Goal: Transaction & Acquisition: Purchase product/service

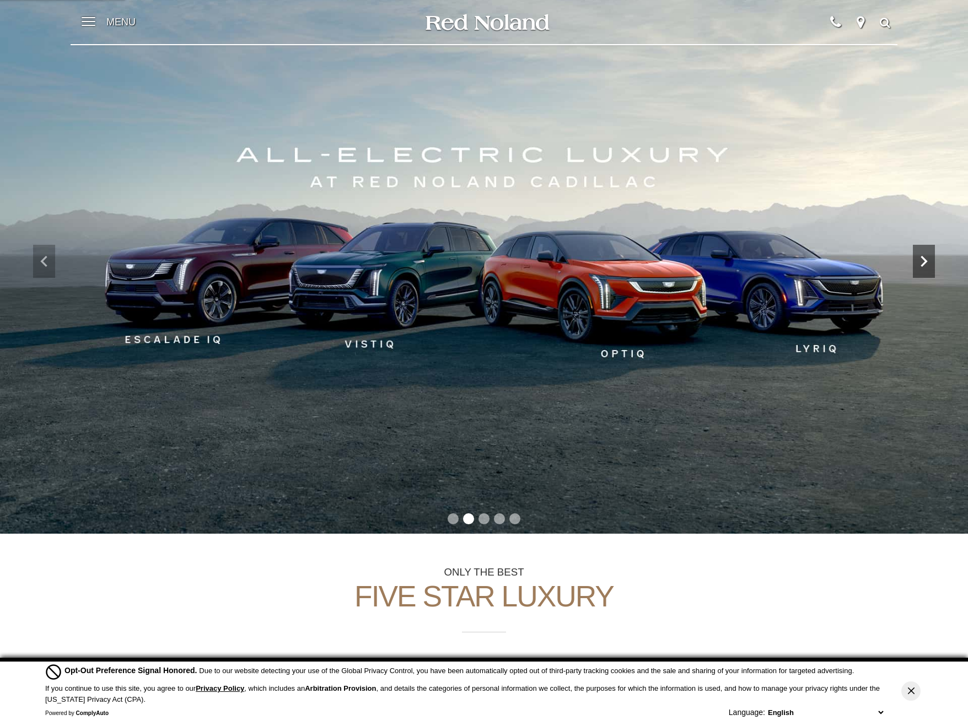
click at [928, 255] on icon "Next" at bounding box center [924, 261] width 22 height 22
click at [926, 259] on icon "Next" at bounding box center [924, 261] width 22 height 22
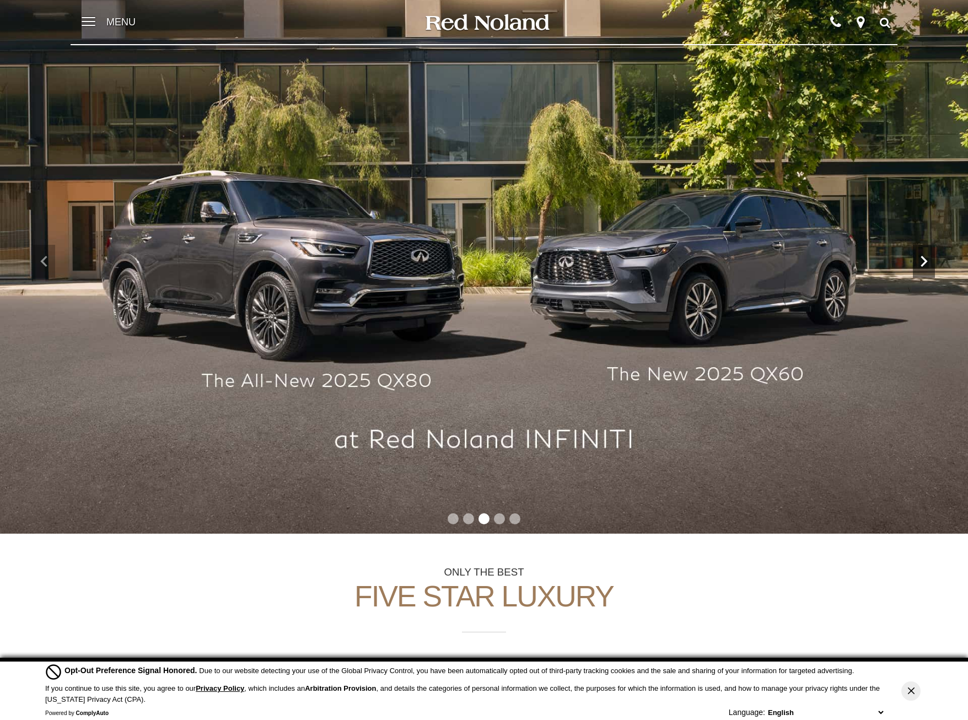
click at [925, 262] on icon "Next" at bounding box center [924, 261] width 22 height 22
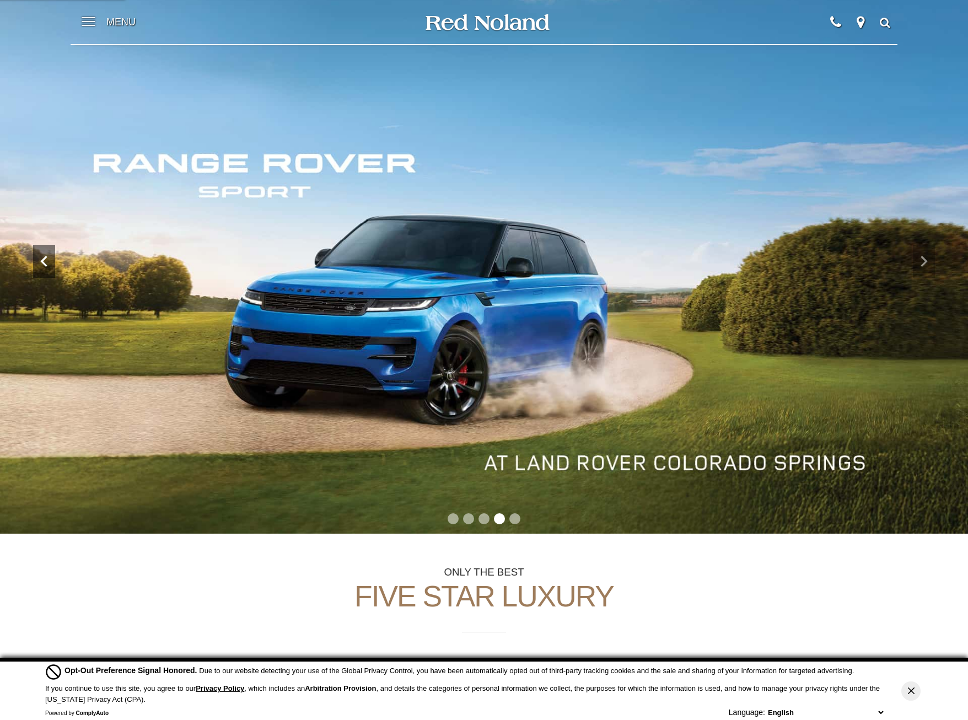
click at [50, 264] on icon "Previous" at bounding box center [44, 261] width 22 height 22
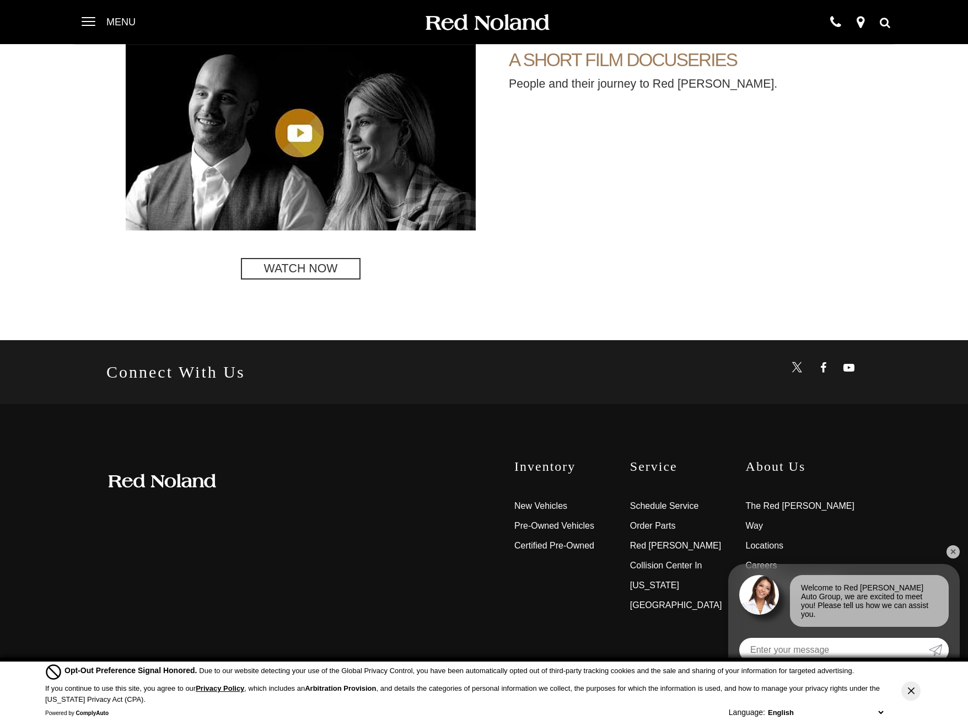
scroll to position [2501, 0]
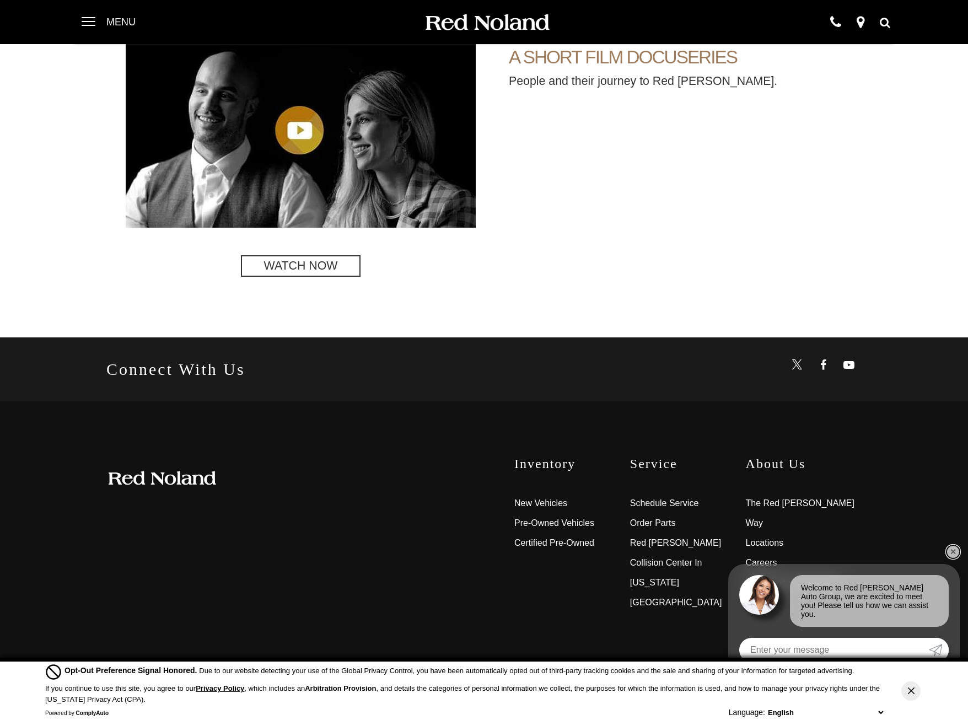
click at [948, 558] on link "✕" at bounding box center [953, 551] width 13 height 13
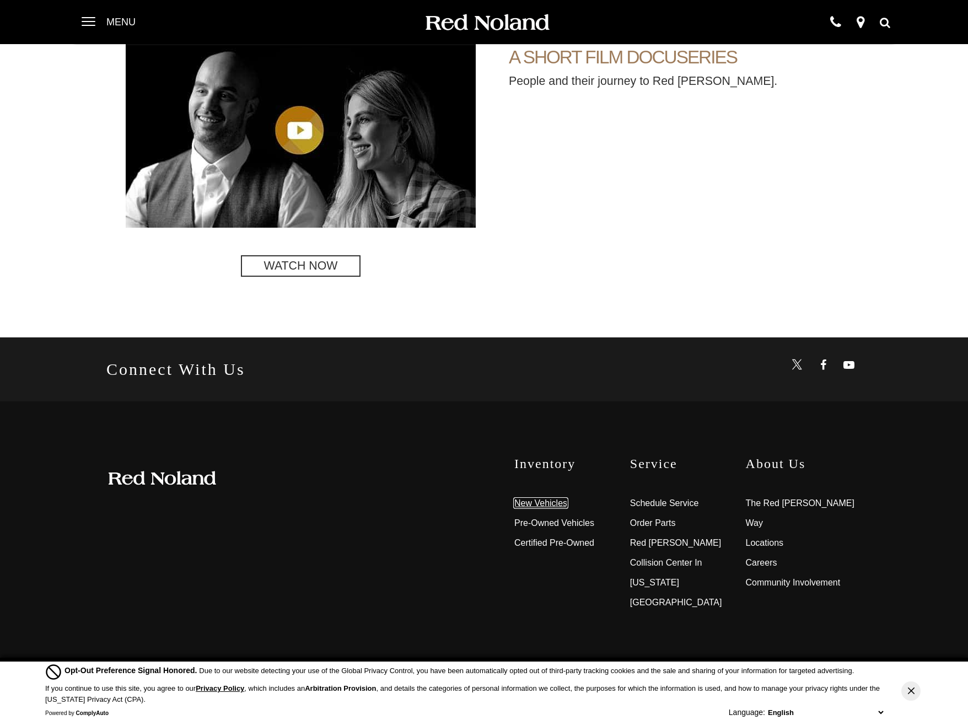
click at [558, 506] on link "New Vehicles" at bounding box center [540, 502] width 53 height 9
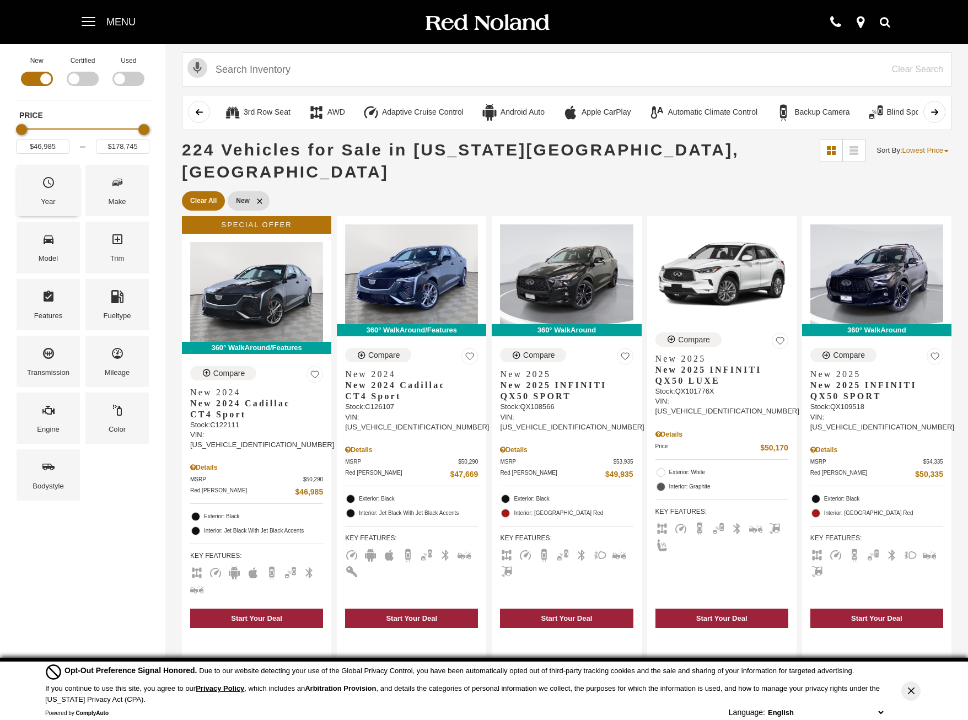
click at [51, 180] on icon "Year" at bounding box center [48, 182] width 13 height 13
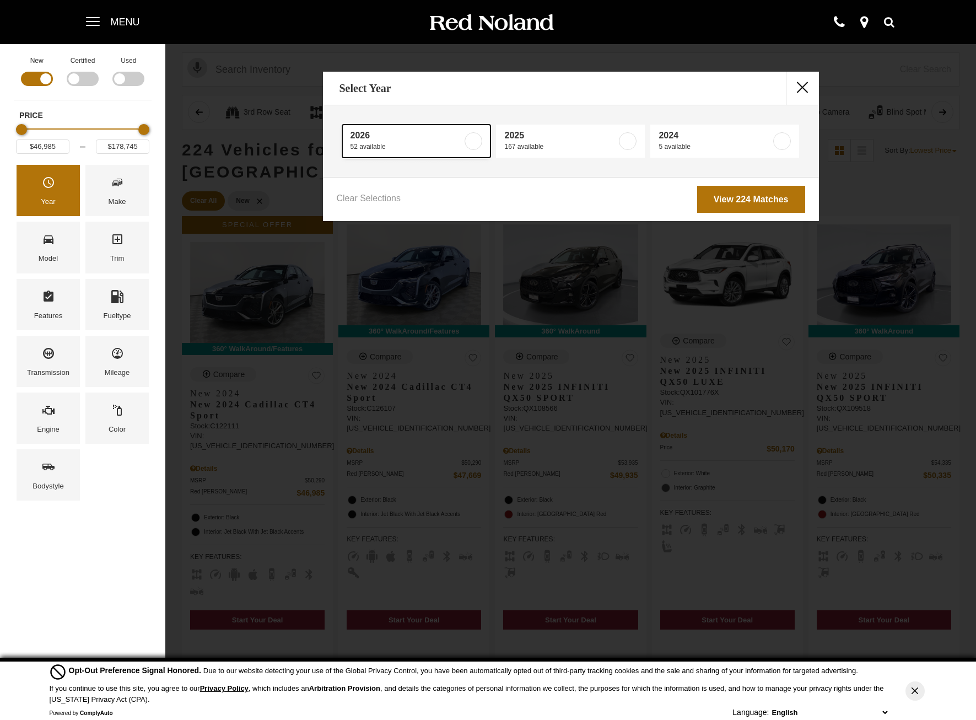
click at [399, 139] on span "2026" at bounding box center [407, 135] width 112 height 11
type input "$55,987"
type input "$158,810"
checkbox input "true"
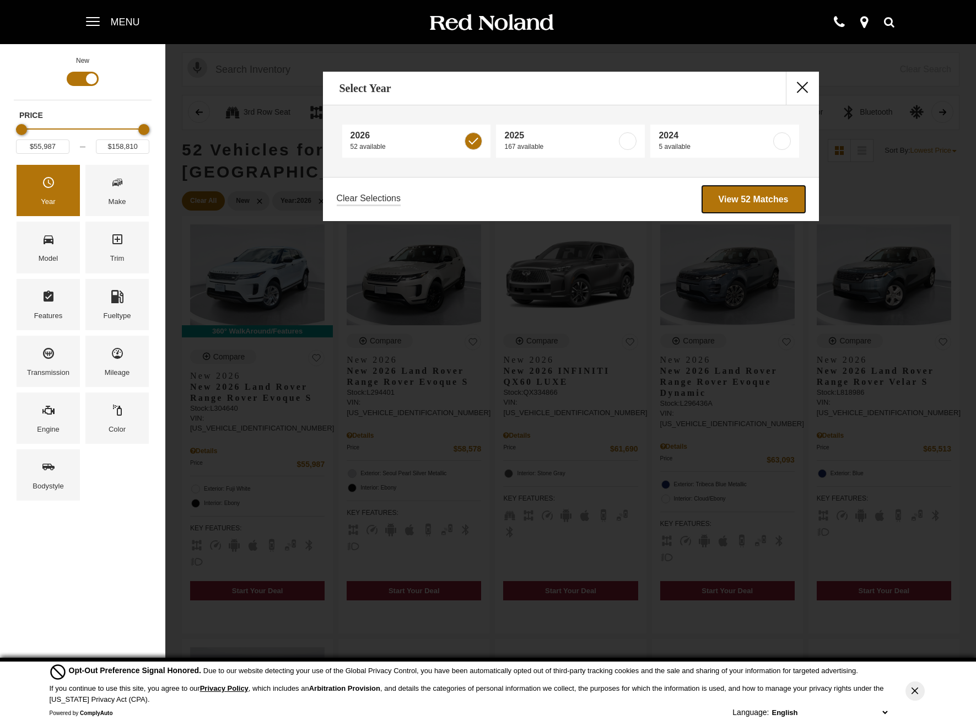
click at [744, 204] on link "View 52 Matches" at bounding box center [753, 199] width 103 height 27
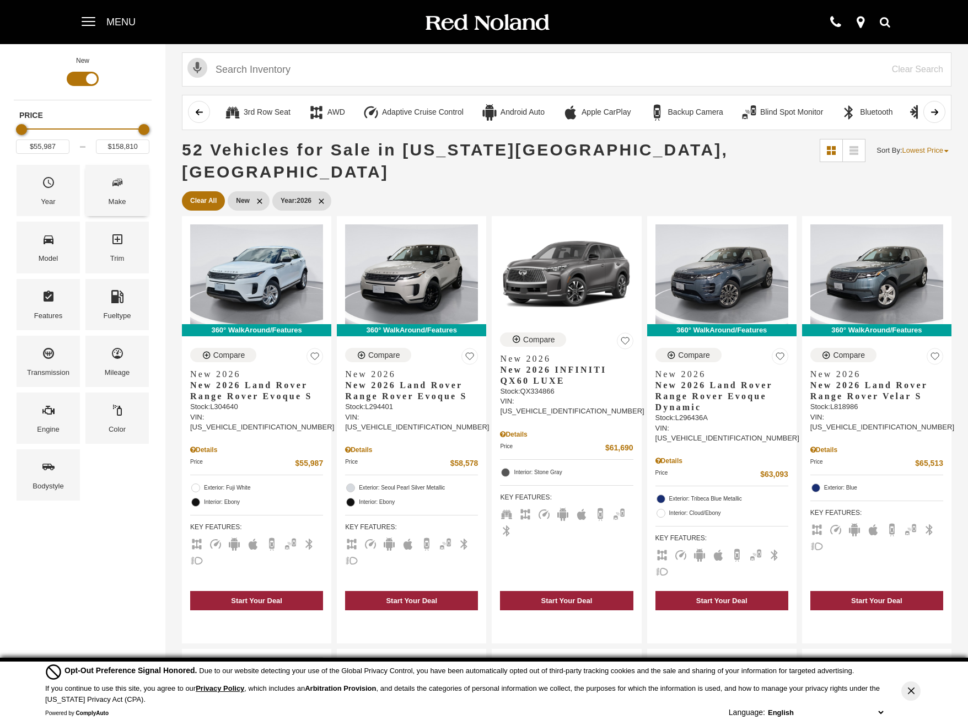
click at [115, 193] on span "Make" at bounding box center [117, 184] width 13 height 23
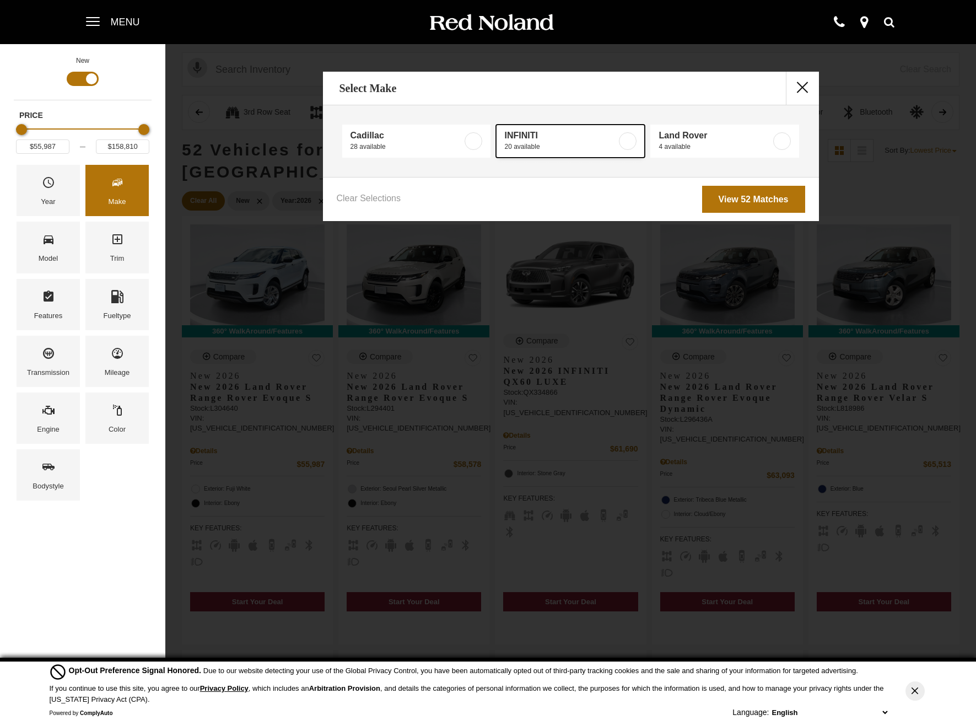
click at [565, 139] on span "INFINITI" at bounding box center [560, 135] width 112 height 11
type input "$61,690"
type input "$70,595"
checkbox input "true"
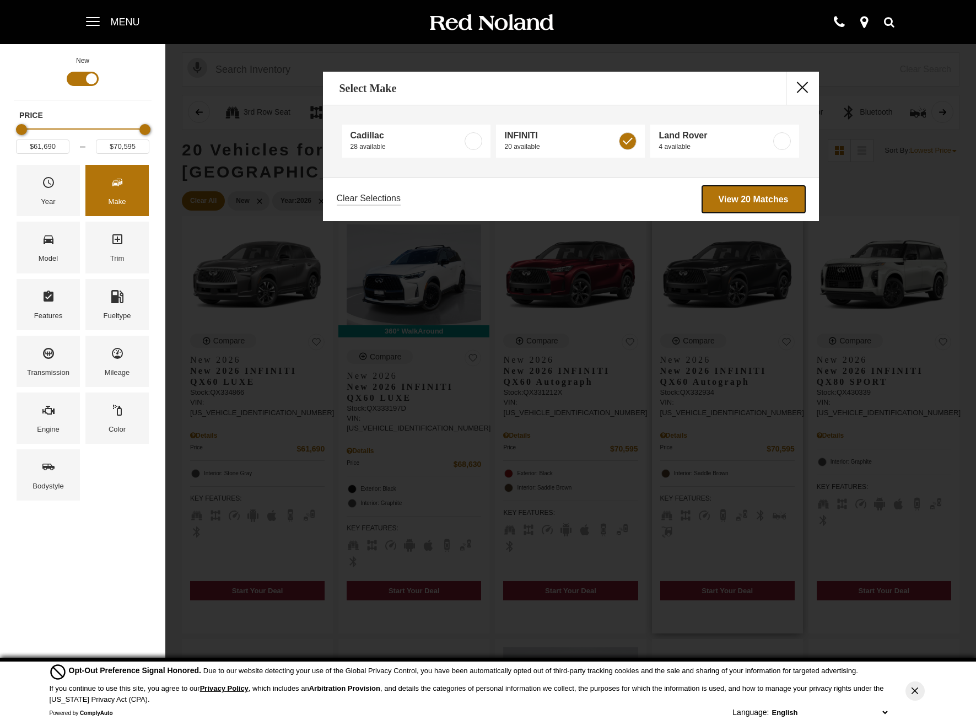
click at [760, 206] on link "View 20 Matches" at bounding box center [753, 199] width 103 height 27
